Goal: Task Accomplishment & Management: Use online tool/utility

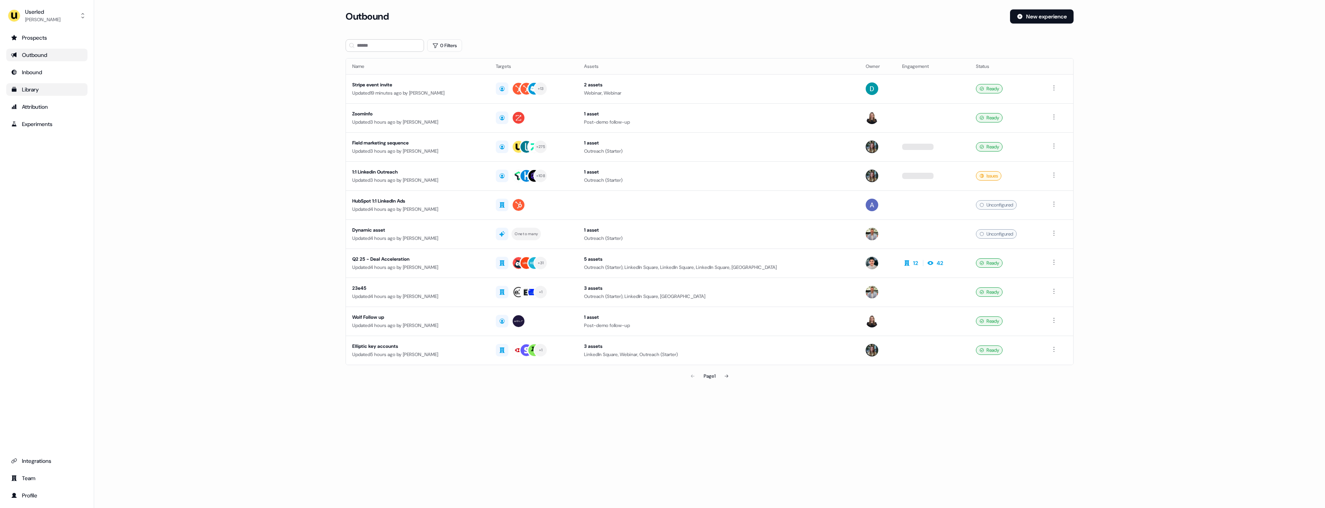
click at [33, 84] on link "Library" at bounding box center [46, 89] width 81 height 13
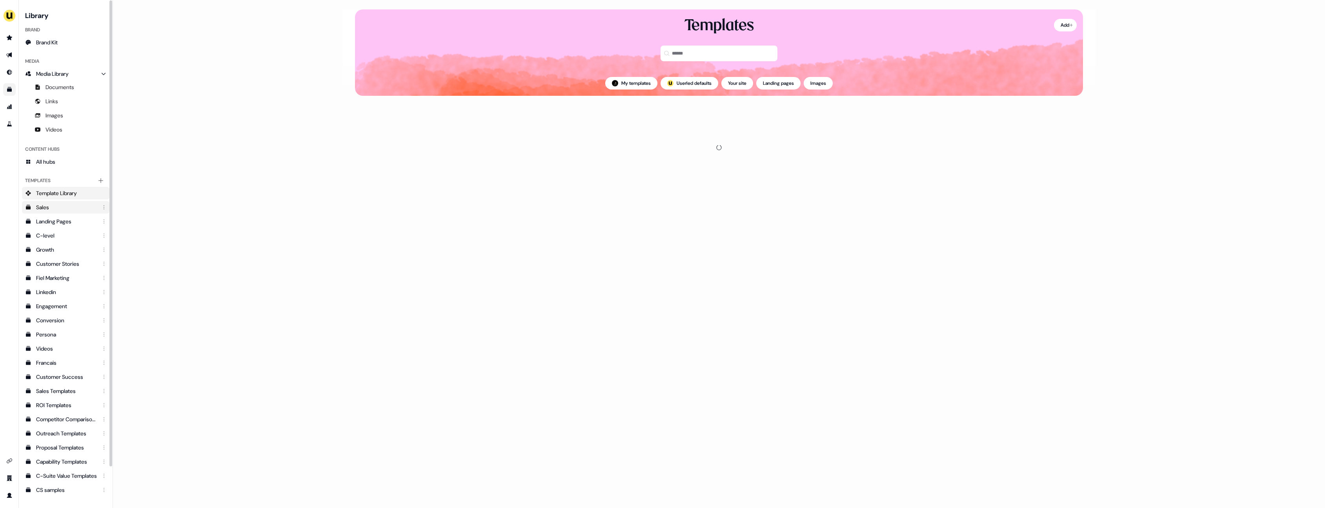
click at [65, 204] on div "Sales" at bounding box center [66, 207] width 61 height 8
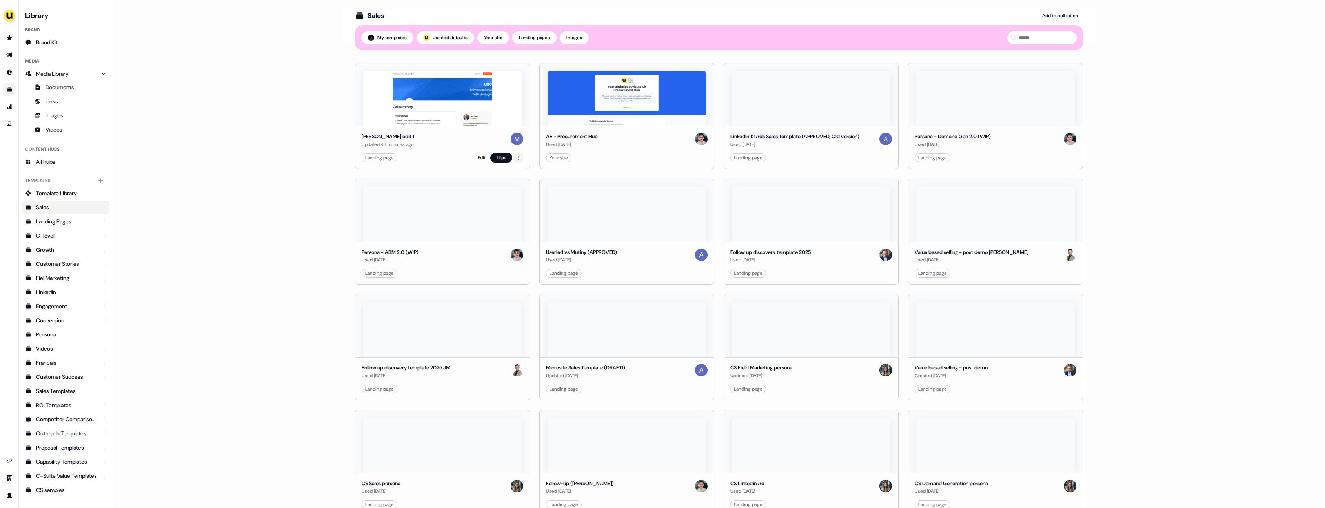
click at [519, 157] on html "For the best experience switch devices to a bigger screen. Go to [DOMAIN_NAME] …" at bounding box center [662, 254] width 1325 height 508
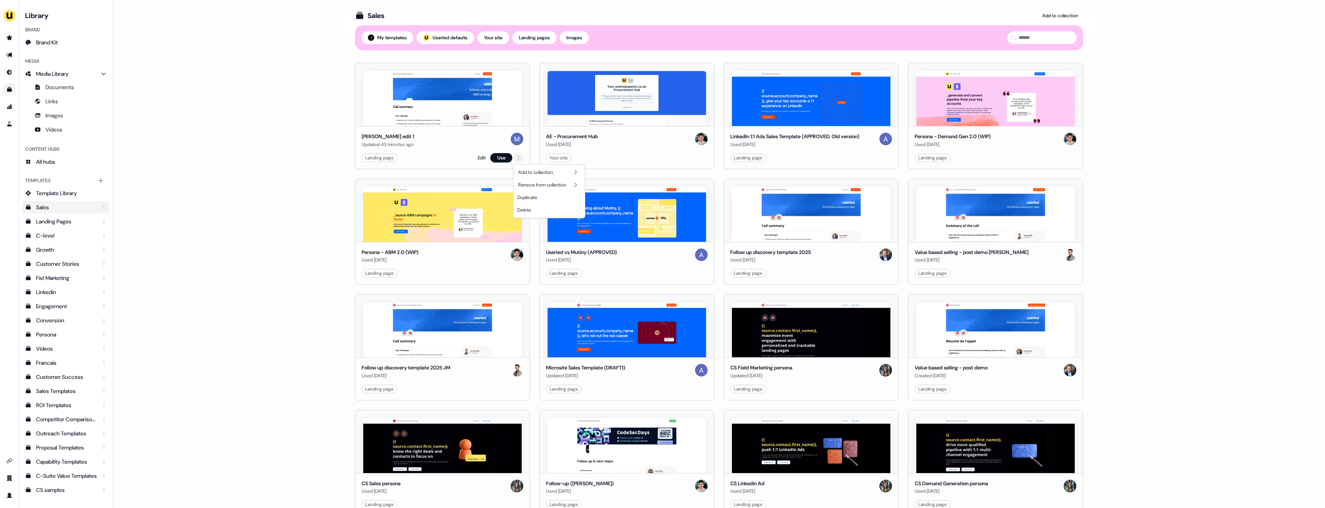
click at [519, 157] on html "For the best experience switch devices to a bigger screen. Go to [DOMAIN_NAME] …" at bounding box center [662, 254] width 1325 height 508
click at [304, 144] on html "For the best experience switch devices to a bigger screen. Go to [DOMAIN_NAME] …" at bounding box center [662, 254] width 1325 height 508
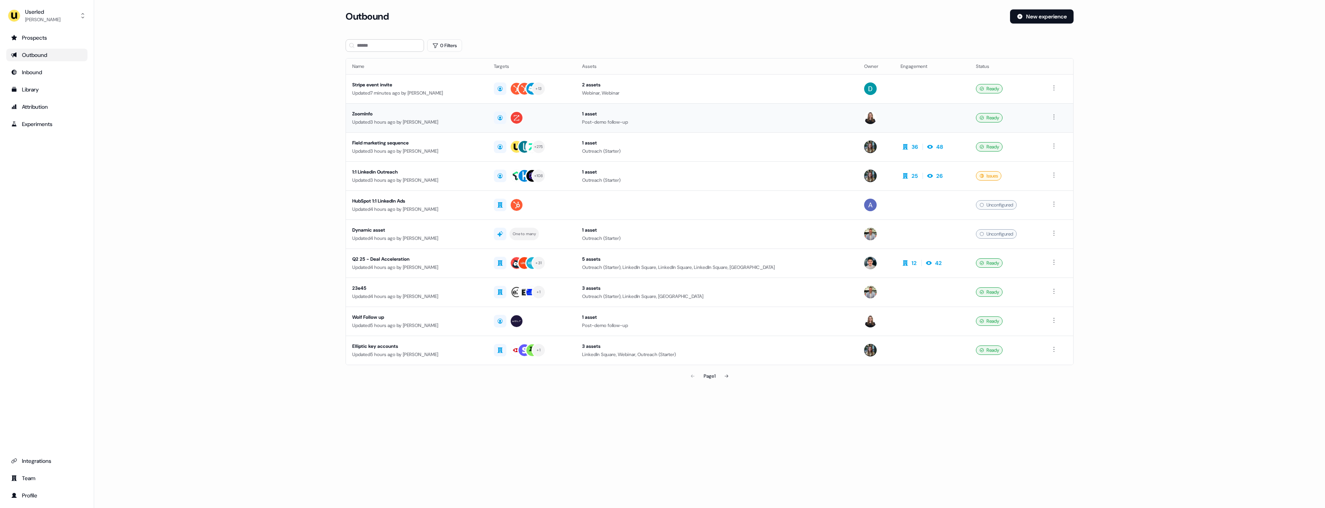
click at [446, 120] on div "Updated 3 hours ago by Geneviève Ladouceur" at bounding box center [416, 122] width 129 height 8
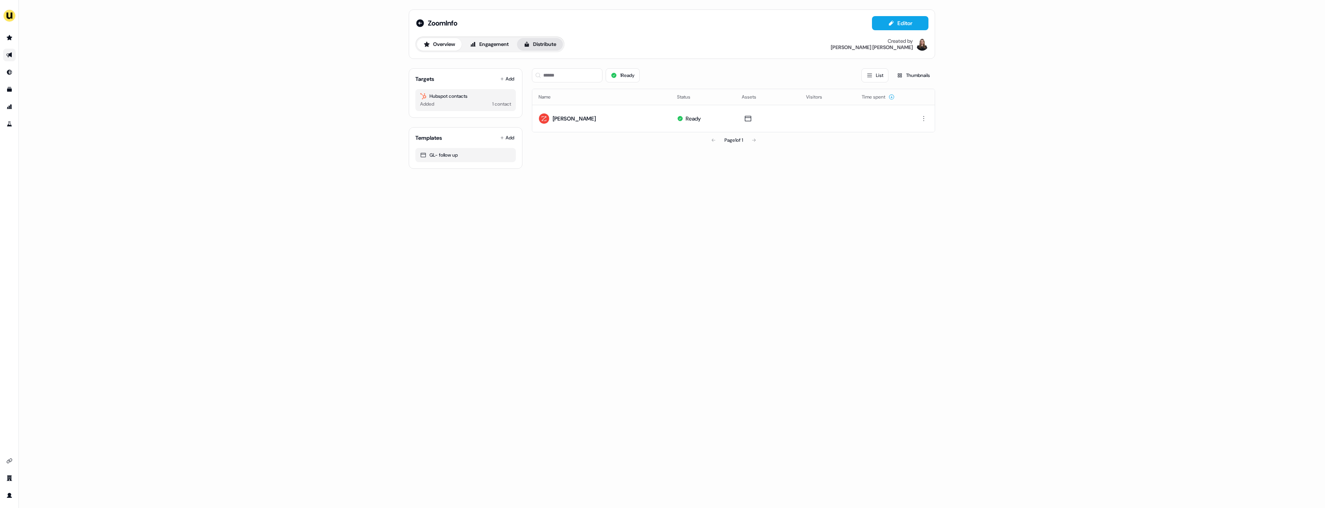
click at [550, 47] on button "Distribute" at bounding box center [540, 44] width 46 height 13
click at [640, 98] on button "Sync to CRM Not enabled" at bounding box center [671, 96] width 513 height 24
click at [439, 46] on button "Overview" at bounding box center [439, 44] width 45 height 13
click at [546, 44] on button "Distribute" at bounding box center [540, 44] width 46 height 13
